Goal: Check status: Check status

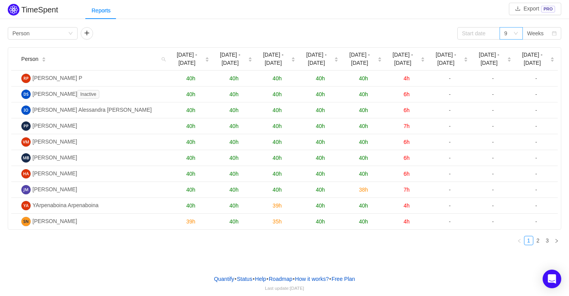
click at [518, 33] on div "9" at bounding box center [510, 33] width 23 height 12
click at [510, 82] on li "12" at bounding box center [510, 85] width 23 height 12
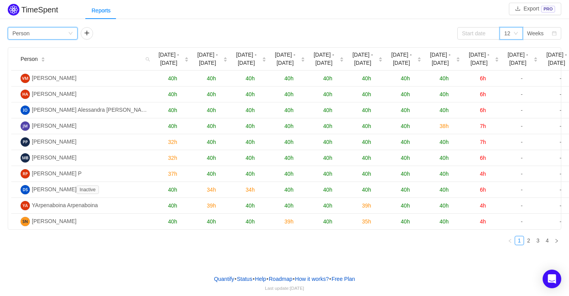
click at [72, 35] on icon "icon: down" at bounding box center [70, 33] width 5 height 5
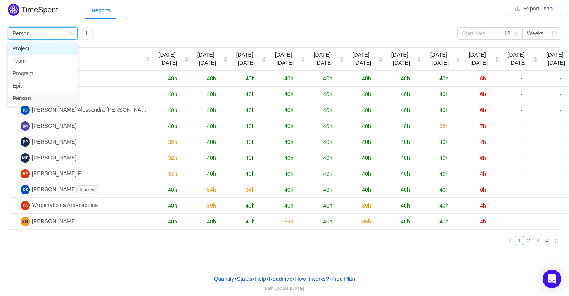
click at [37, 48] on li "Project" at bounding box center [43, 48] width 70 height 12
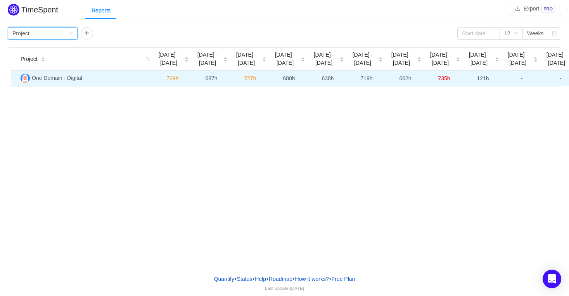
click at [46, 83] on td "One Domain - Digital" at bounding box center [85, 79] width 136 height 16
click at [48, 78] on span "One Domain - Digital" at bounding box center [57, 78] width 50 height 6
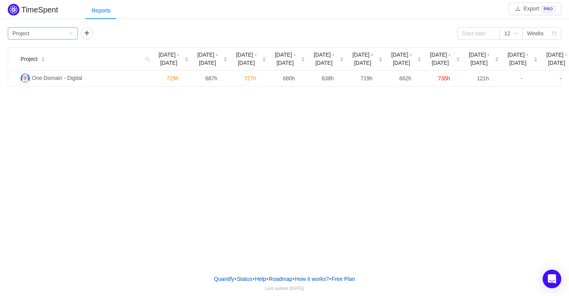
click at [57, 26] on div "Group by Project 12 Weeks Project Jun [DATE] - [DATE] - [DATE] 6 [DATE] [DATE] …" at bounding box center [284, 55] width 569 height 61
click at [59, 29] on div "Group by Project" at bounding box center [39, 34] width 55 height 12
click at [25, 100] on li "Person" at bounding box center [43, 98] width 70 height 12
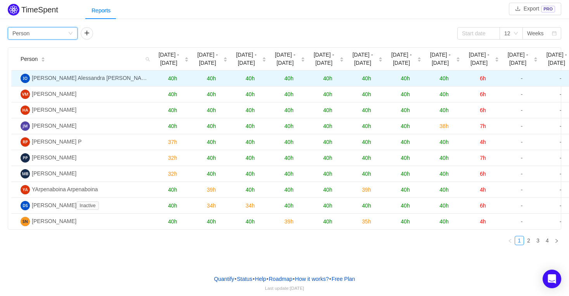
click at [172, 79] on span "40h" at bounding box center [172, 78] width 9 height 6
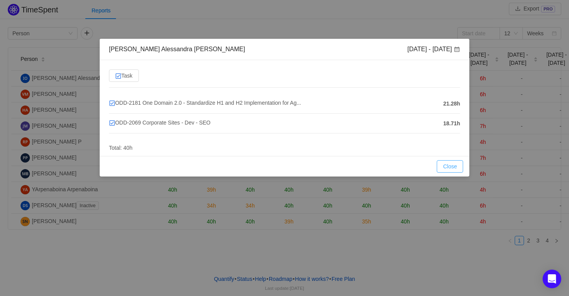
click at [459, 166] on button "Close" at bounding box center [450, 166] width 26 height 12
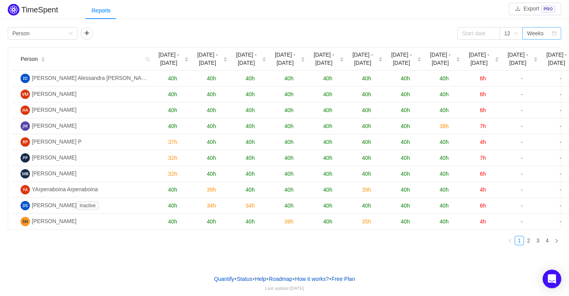
click at [540, 35] on div "Weeks" at bounding box center [535, 34] width 17 height 12
click at [537, 60] on li "Months" at bounding box center [541, 61] width 39 height 12
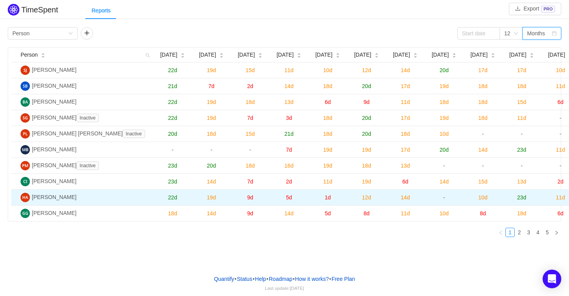
click at [213, 199] on span "19d" at bounding box center [211, 197] width 9 height 6
